Goal: Transaction & Acquisition: Purchase product/service

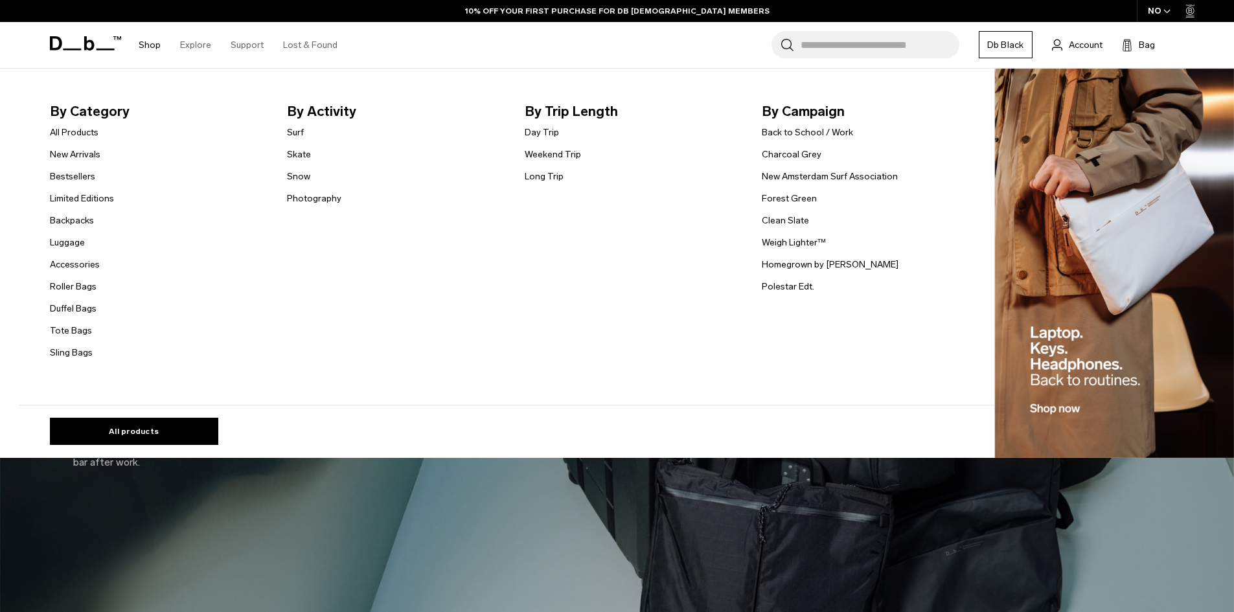
click at [148, 49] on link "Shop" at bounding box center [150, 45] width 22 height 46
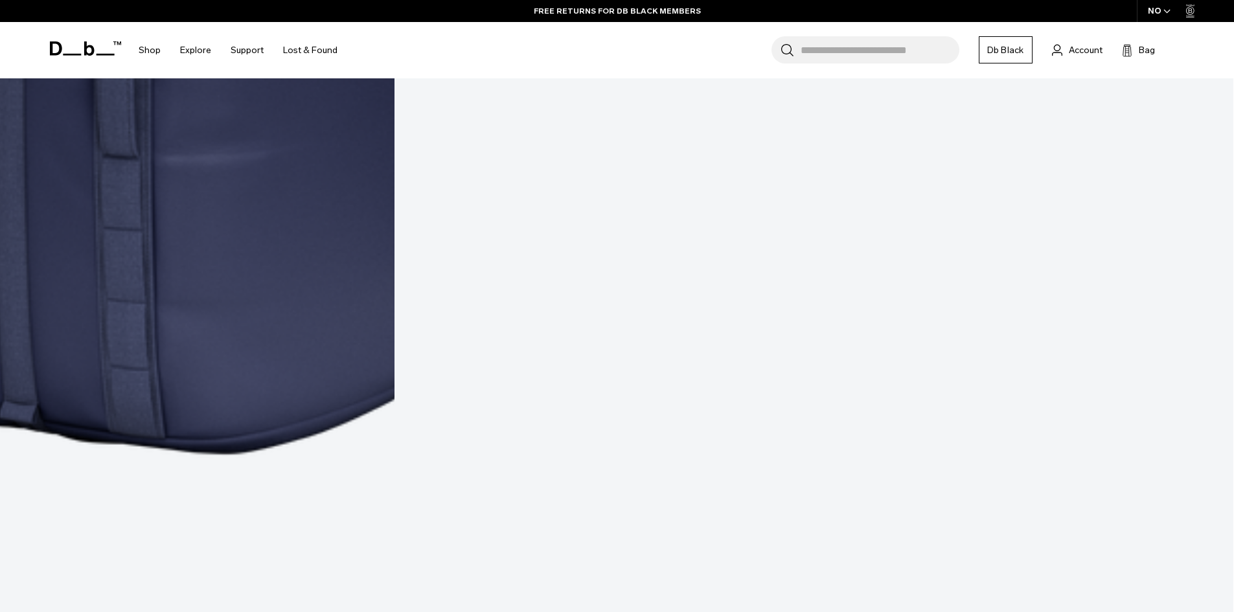
scroll to position [3774, 0]
